Goal: Transaction & Acquisition: Purchase product/service

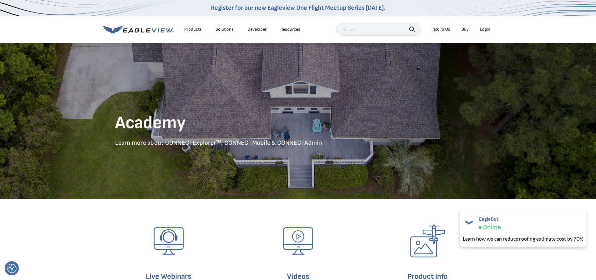
click at [484, 29] on div "Login" at bounding box center [485, 30] width 10 height 6
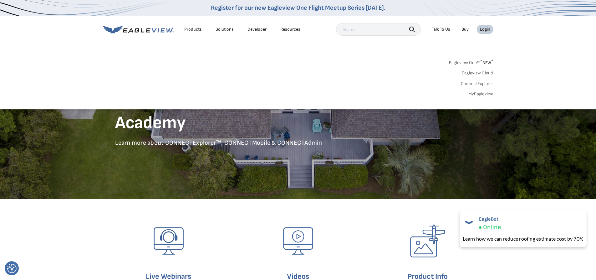
click at [489, 94] on link "MyEagleview" at bounding box center [480, 94] width 25 height 6
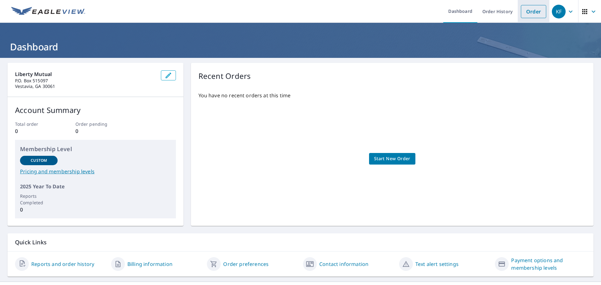
click at [523, 8] on link "Order" at bounding box center [533, 11] width 25 height 13
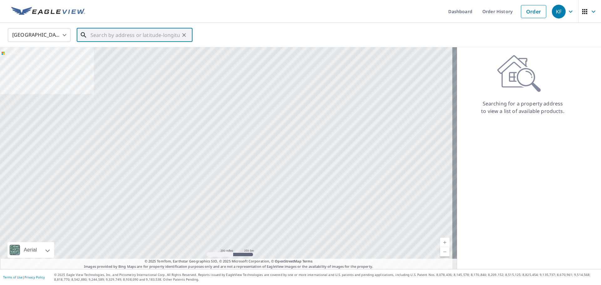
click at [101, 36] on input "text" at bounding box center [134, 35] width 89 height 18
paste input "909 Southern Oak Ln Apopka, FL 32712"
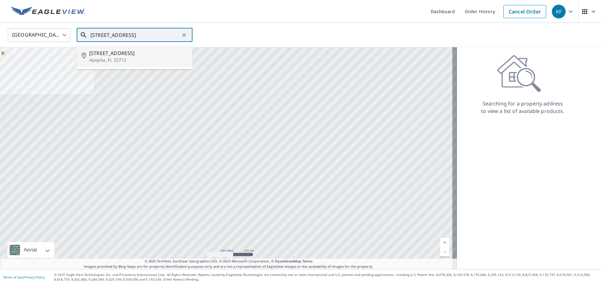
click at [115, 55] on span "909 Southern Oak Ln" at bounding box center [138, 53] width 98 height 8
type input "909 Southern Oak Ln Apopka, FL 32712"
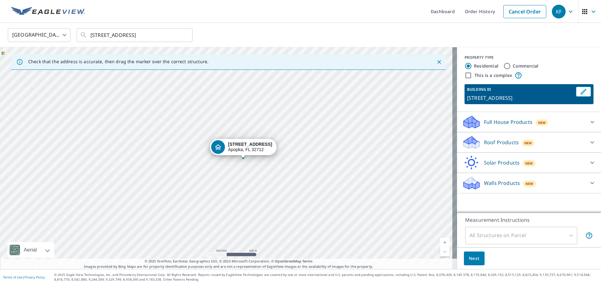
drag, startPoint x: 196, startPoint y: 144, endPoint x: 213, endPoint y: 145, distance: 16.9
drag, startPoint x: 202, startPoint y: 147, endPoint x: 187, endPoint y: 145, distance: 15.5
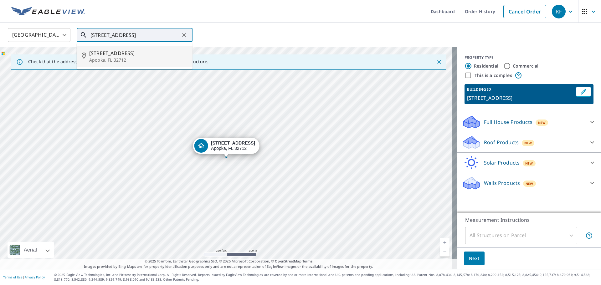
drag, startPoint x: 134, startPoint y: 35, endPoint x: 153, endPoint y: 38, distance: 19.4
click at [134, 36] on input "909 Southern Oak Ln Apopka, FL 32712" at bounding box center [134, 35] width 89 height 18
click at [136, 59] on p "Apopka, FL 32712" at bounding box center [138, 60] width 98 height 6
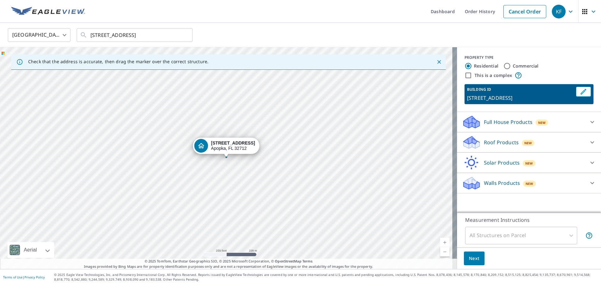
click at [204, 146] on icon "Dropped pin, building 1, Residential property, 909 Southern Oak Ln Apopka, FL 3…" at bounding box center [201, 145] width 6 height 5
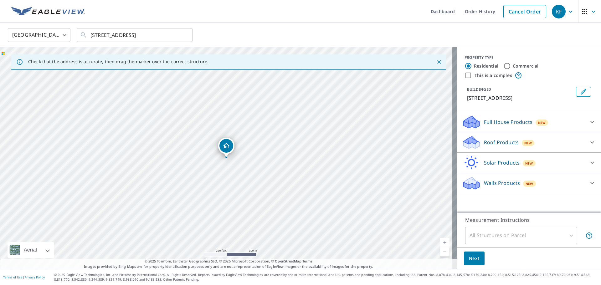
click at [535, 123] on div "New" at bounding box center [541, 123] width 13 height 6
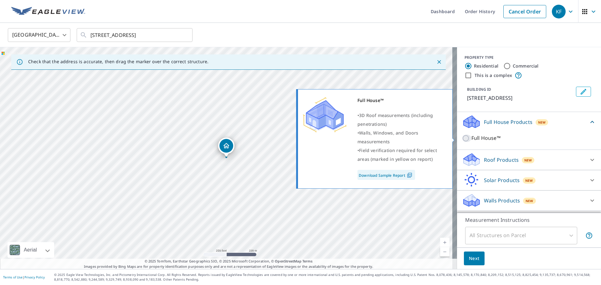
click at [462, 139] on input "Full House™" at bounding box center [466, 139] width 9 height 8
checkbox input "true"
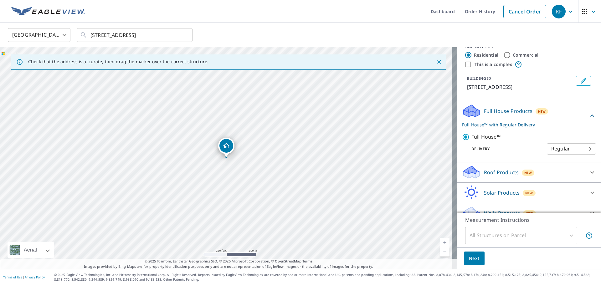
scroll to position [22, 0]
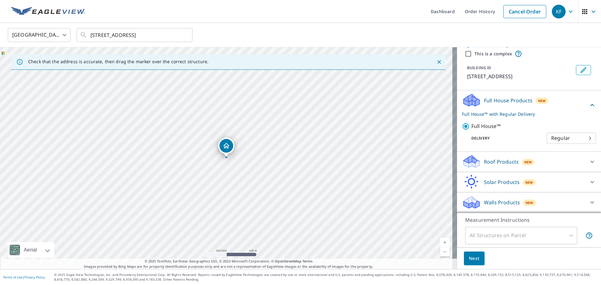
click at [470, 164] on icon at bounding box center [469, 164] width 12 height 7
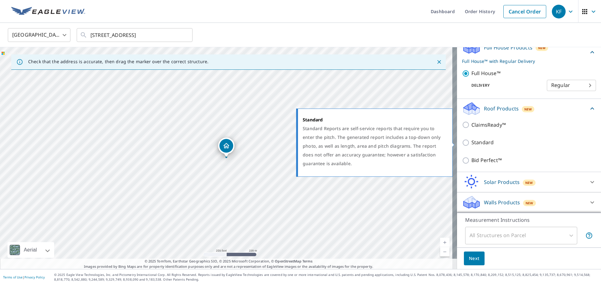
click at [462, 143] on input "Standard" at bounding box center [466, 143] width 9 height 8
checkbox input "true"
checkbox input "false"
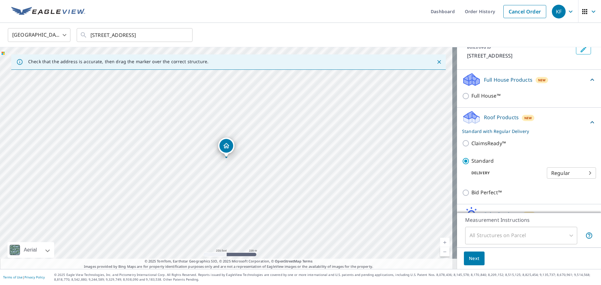
scroll to position [12, 0]
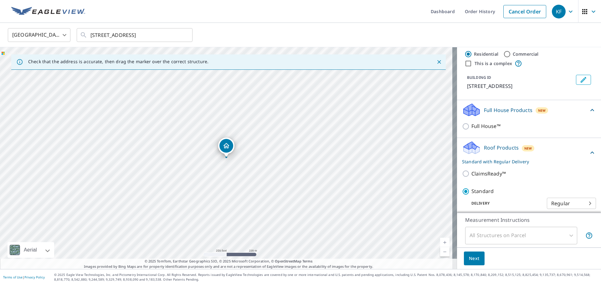
click at [468, 109] on icon at bounding box center [471, 108] width 16 height 8
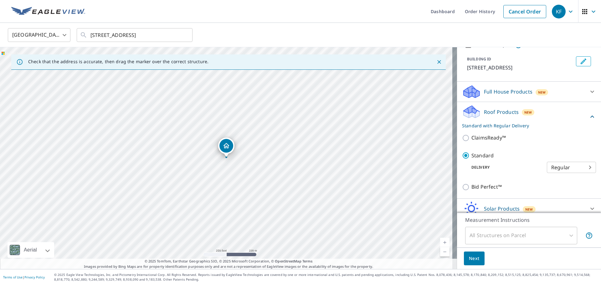
scroll to position [57, 0]
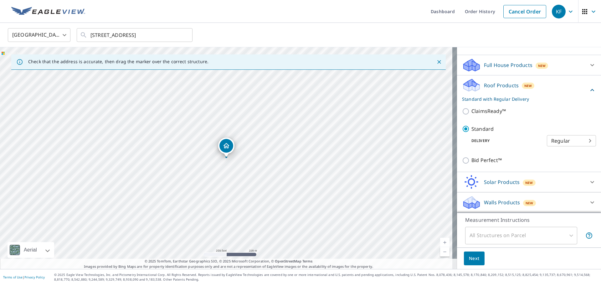
click at [469, 251] on div "Next" at bounding box center [529, 259] width 144 height 22
click at [473, 255] on span "Next" at bounding box center [474, 259] width 11 height 8
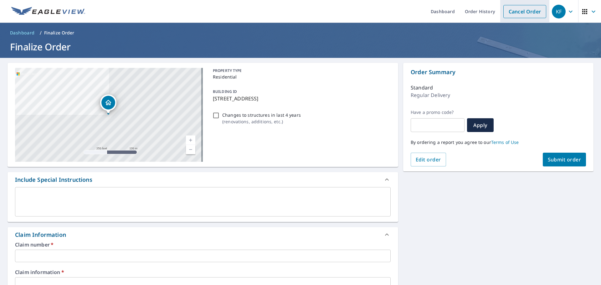
click at [531, 11] on link "Cancel Order" at bounding box center [524, 11] width 43 height 13
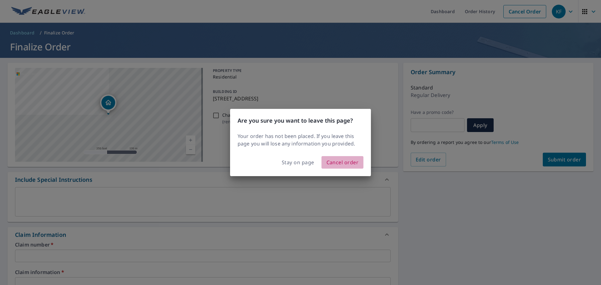
click at [341, 163] on span "Cancel order" at bounding box center [342, 162] width 32 height 9
